Goal: Task Accomplishment & Management: Use online tool/utility

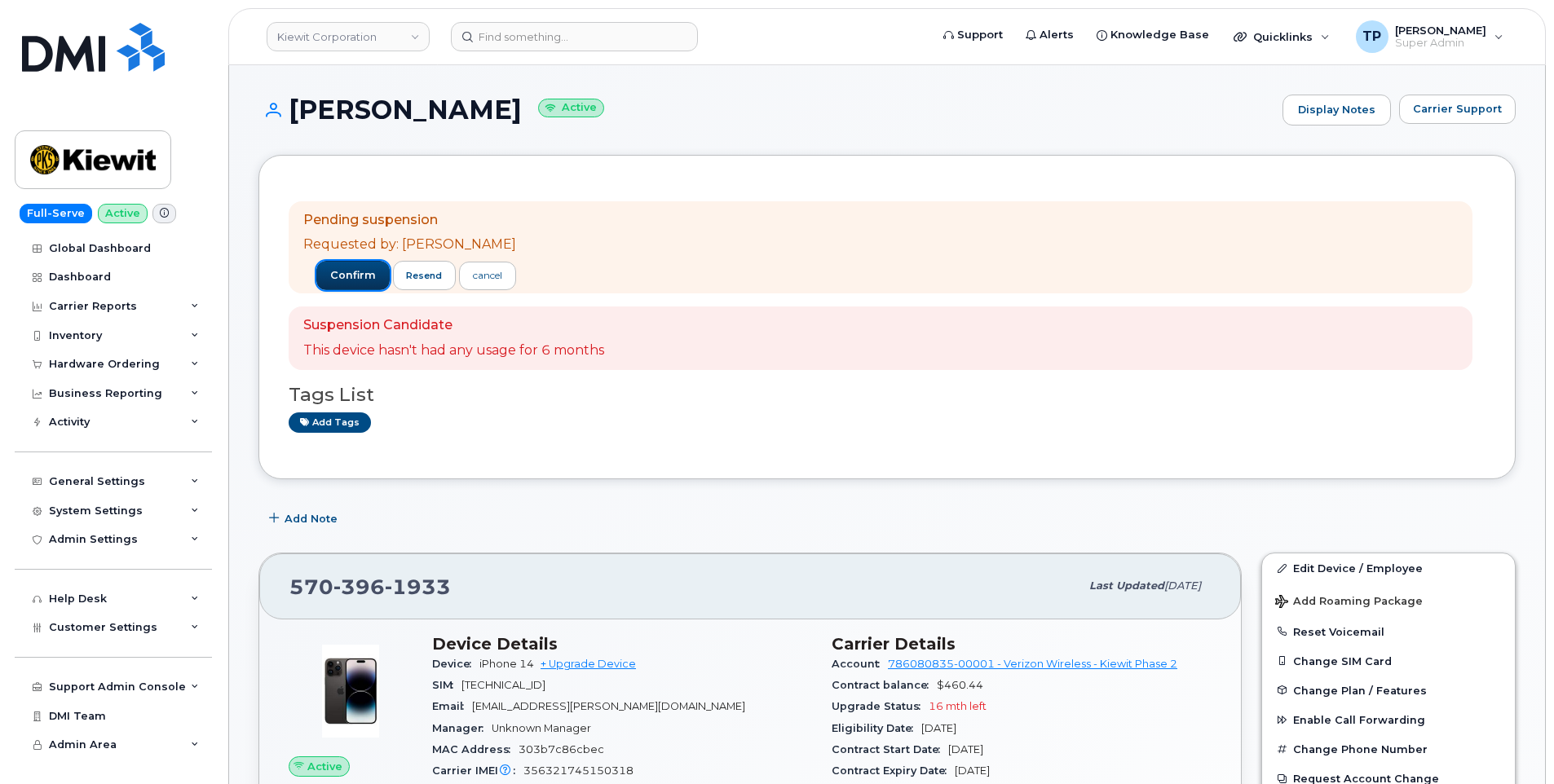
click at [339, 278] on span "confirm" at bounding box center [353, 275] width 45 height 15
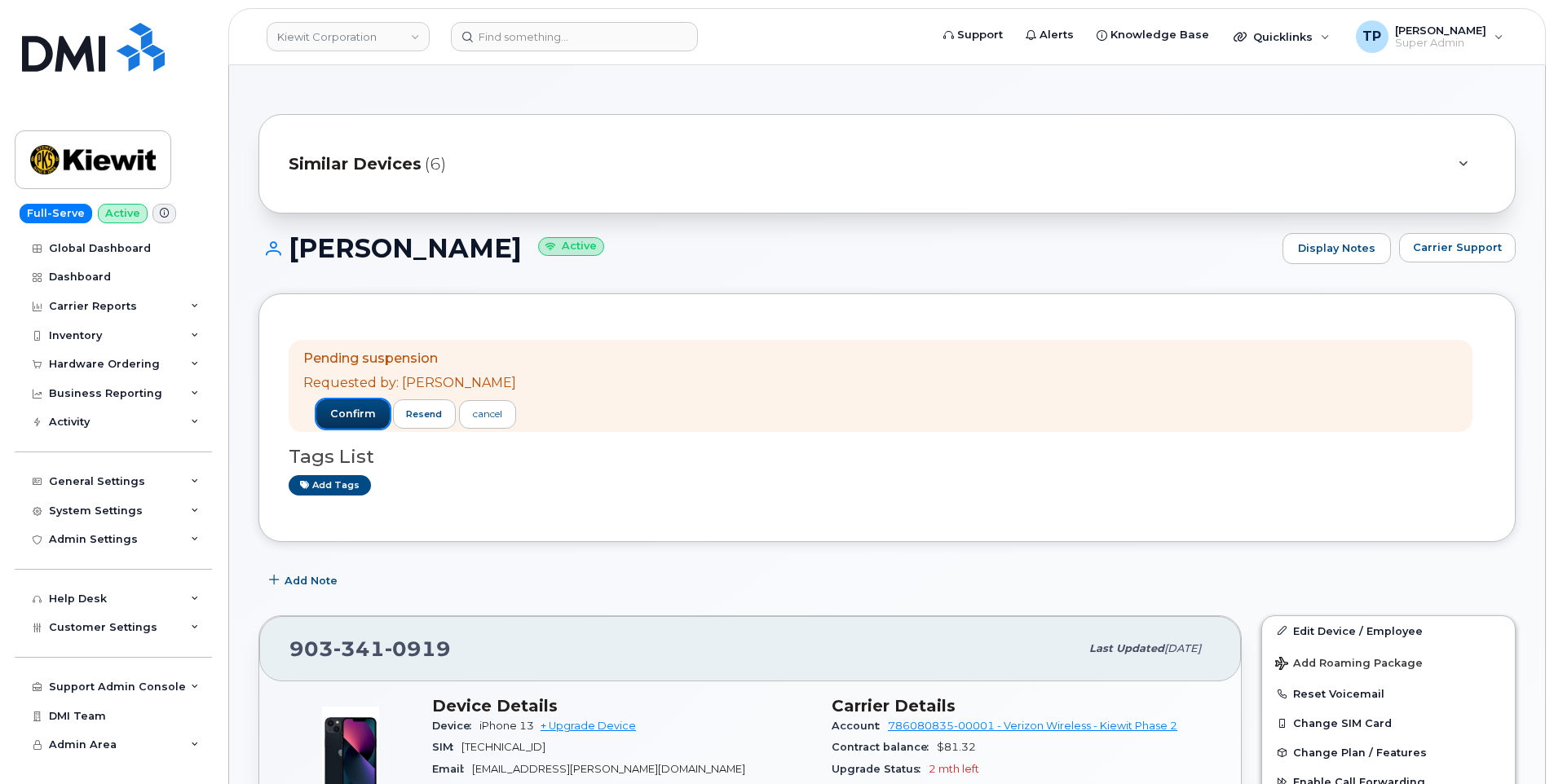
click at [353, 410] on span "confirm" at bounding box center [353, 414] width 45 height 15
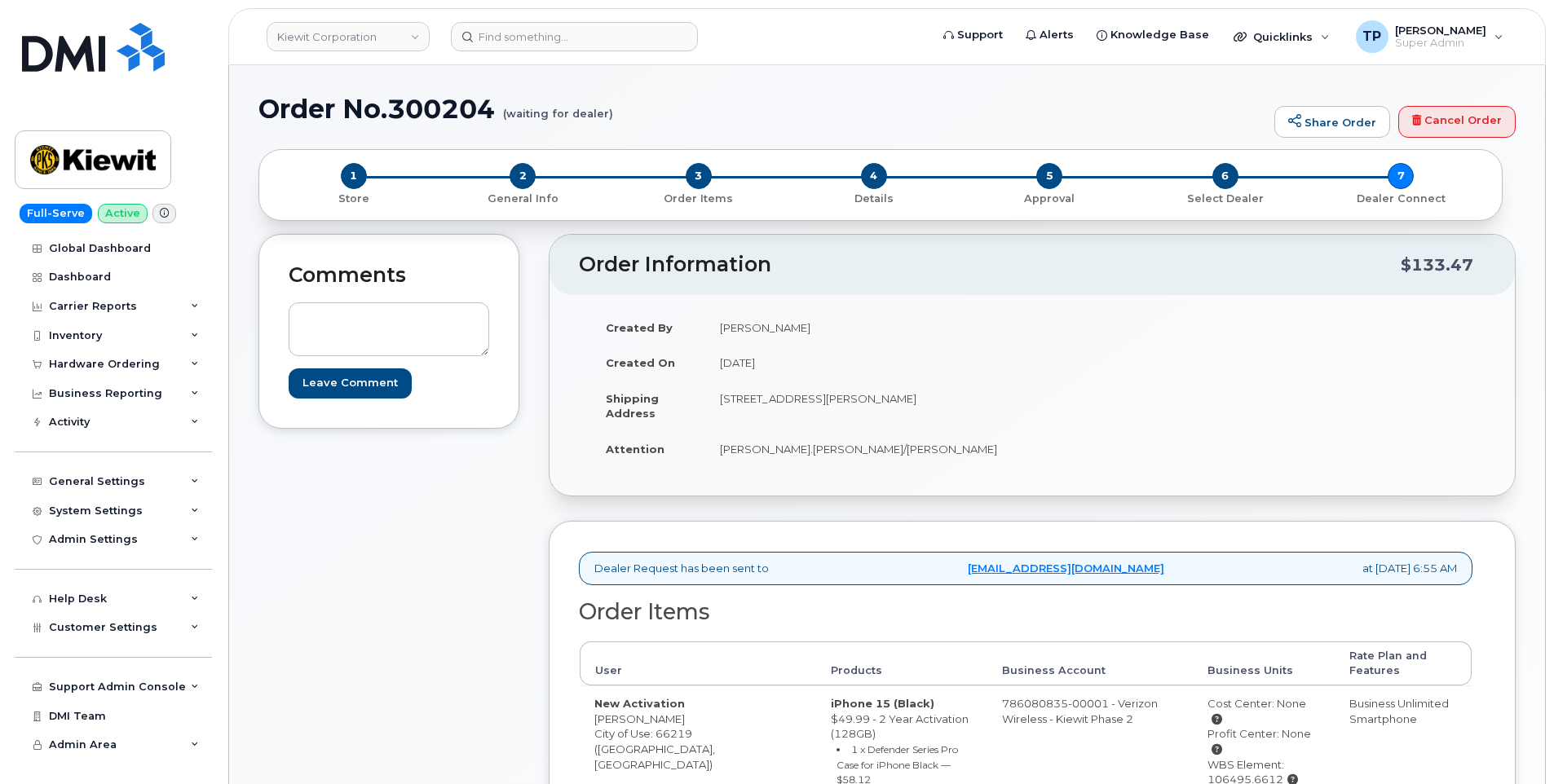
scroll to position [695, 0]
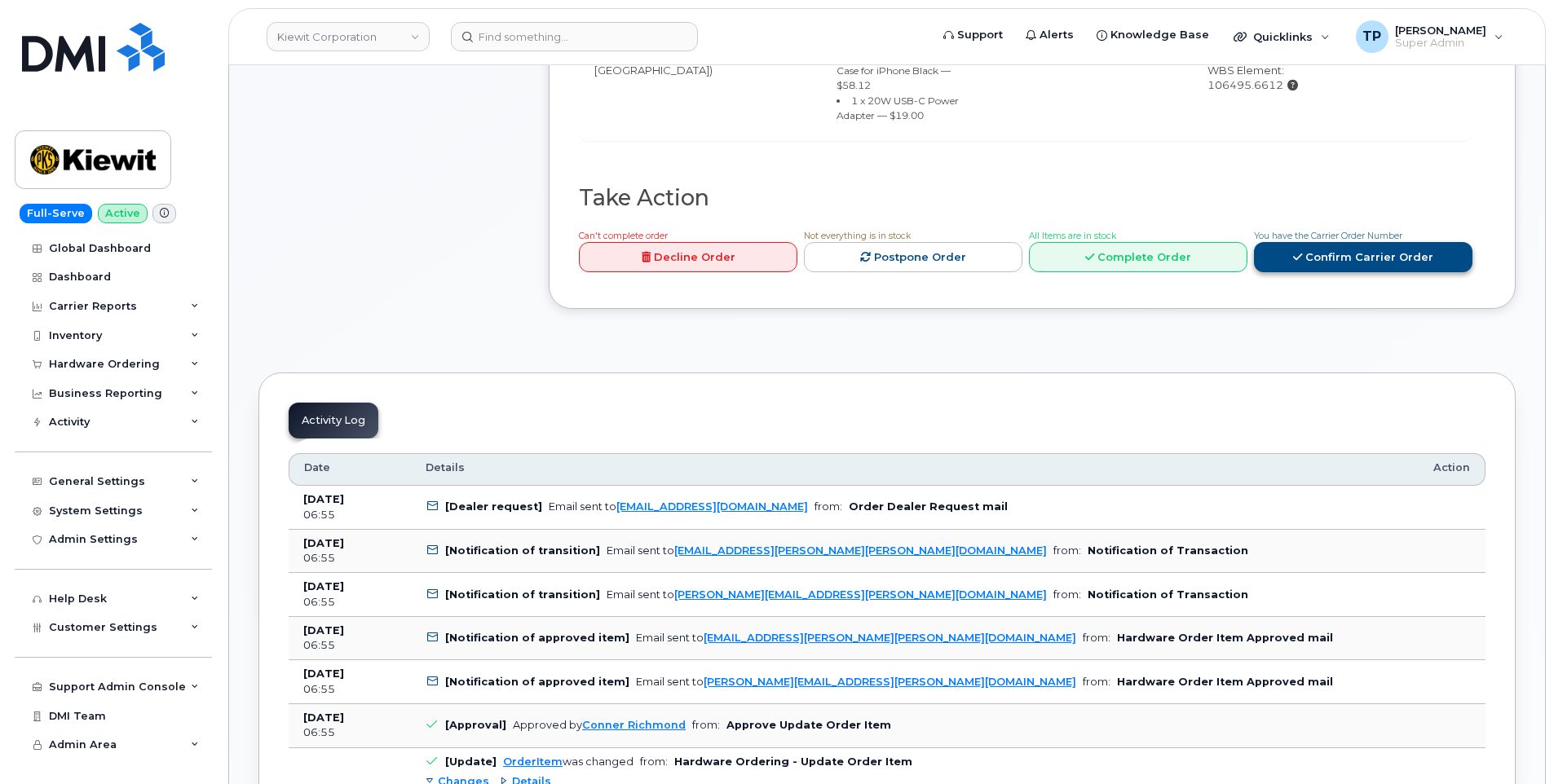
click at [1328, 242] on link "Confirm Carrier Order" at bounding box center [1363, 256] width 218 height 30
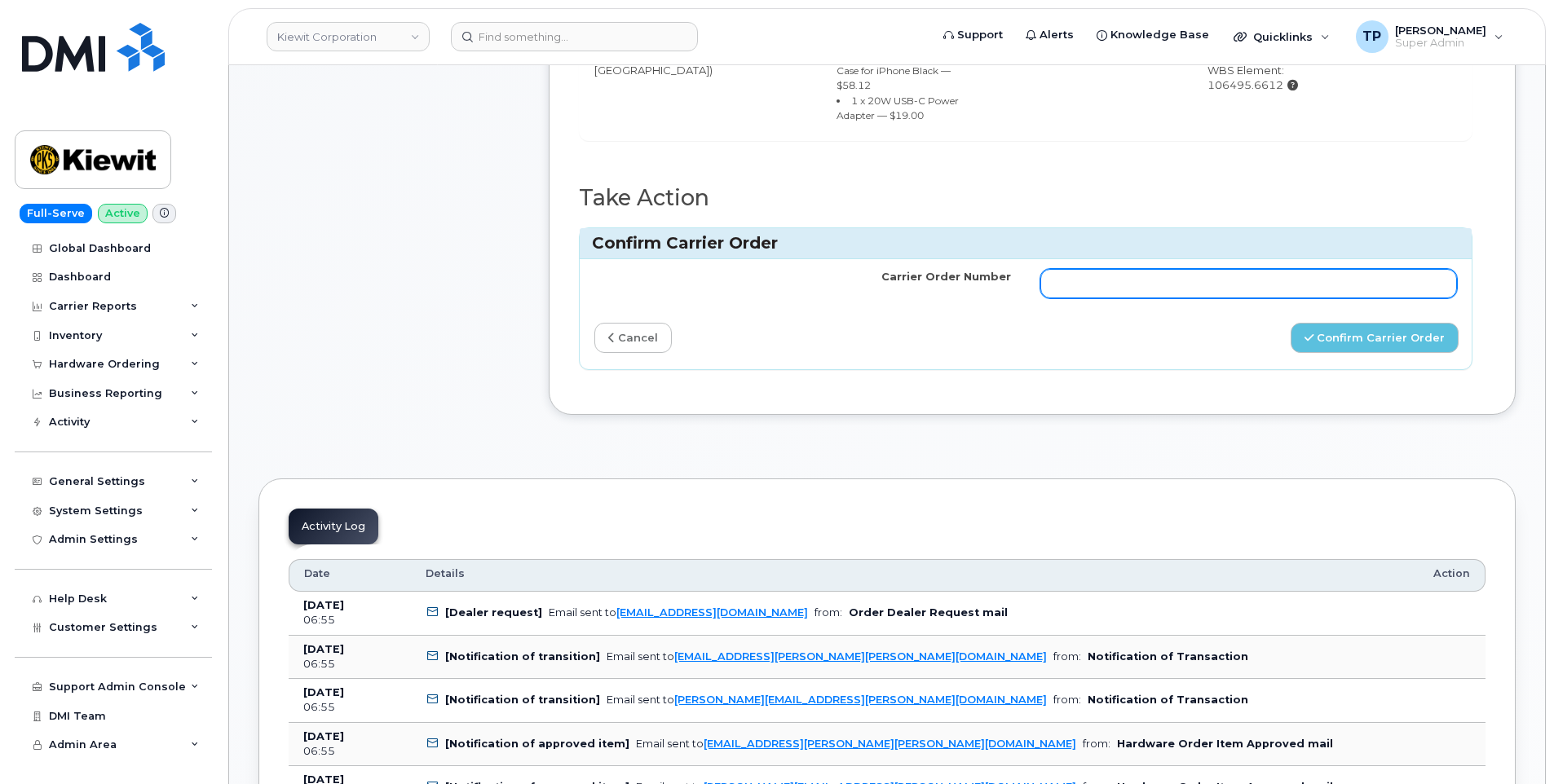
click at [1257, 269] on input "Carrier Order Number" at bounding box center [1249, 284] width 417 height 29
paste input "MB1000500607844"
type input "MB1000500607844"
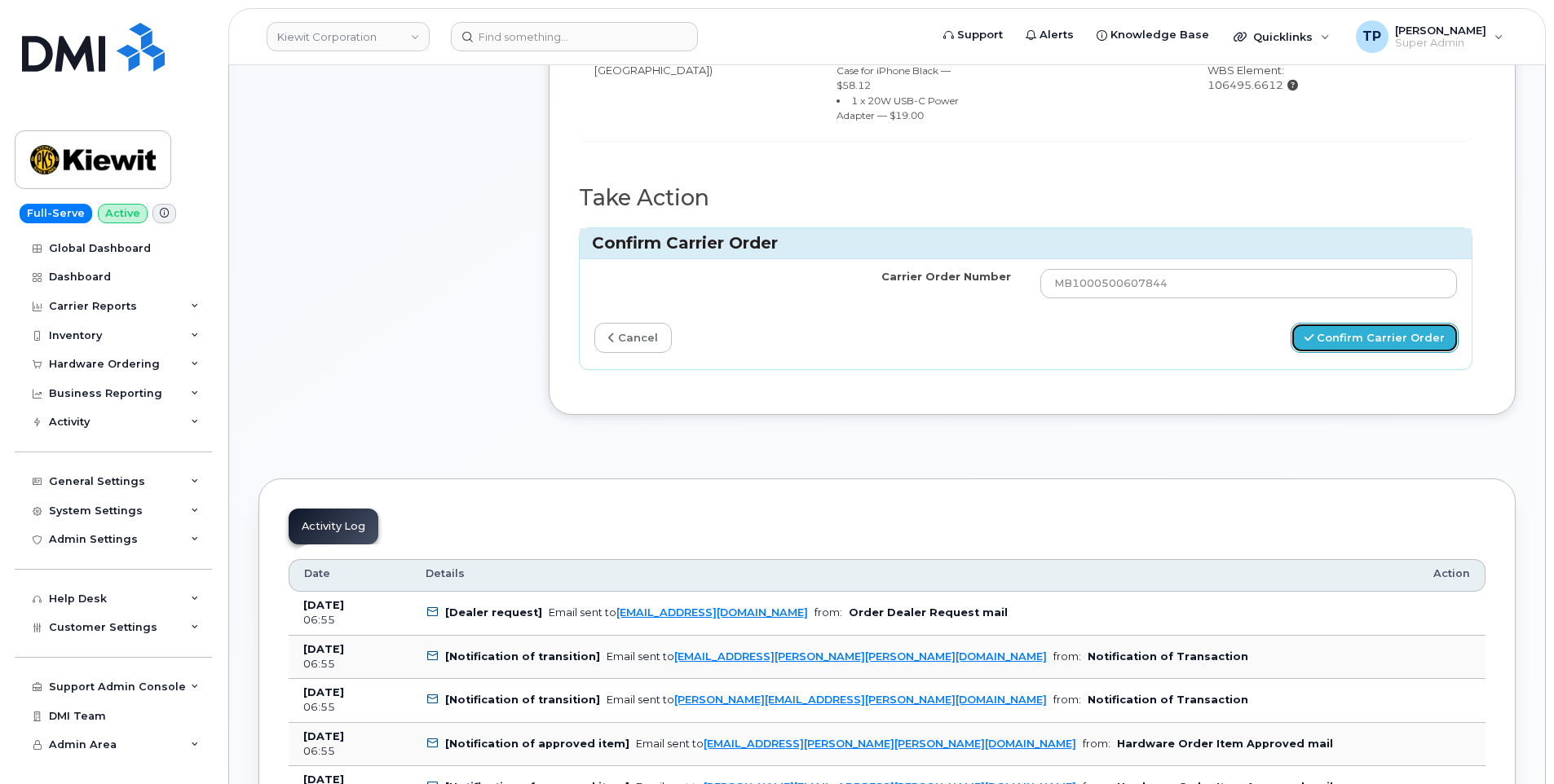
click at [1391, 323] on button "Confirm Carrier Order" at bounding box center [1374, 338] width 168 height 30
